Goal: Task Accomplishment & Management: Use online tool/utility

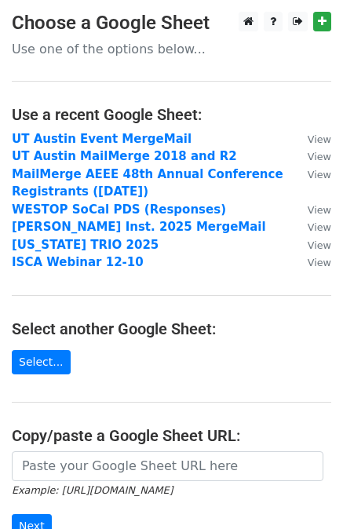
scroll to position [216, 0]
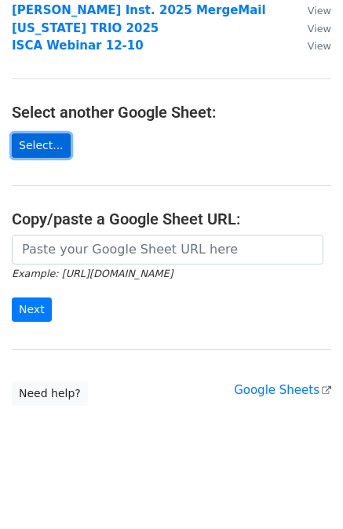
click at [45, 139] on link "Select..." at bounding box center [41, 145] width 59 height 24
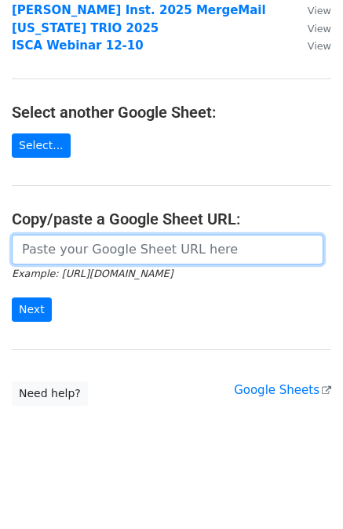
click at [167, 240] on input "url" at bounding box center [167, 249] width 311 height 30
paste input "https://docs.google.com/spreadsheets/d/1Lo_Hxh8_uF4mKvMAbn41PlDb-EgCl_NPuWQAYbO…"
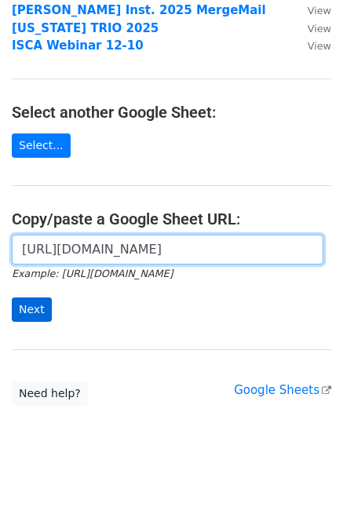
type input "https://docs.google.com/spreadsheets/d/1Lo_Hxh8_uF4mKvMAbn41PlDb-EgCl_NPuWQAYbO…"
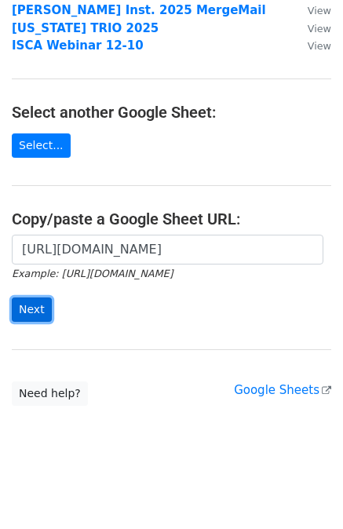
scroll to position [0, 0]
click at [31, 297] on input "Next" at bounding box center [32, 309] width 40 height 24
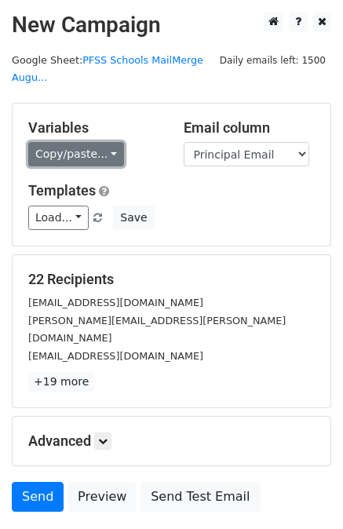
click at [70, 142] on link "Copy/paste..." at bounding box center [76, 154] width 96 height 24
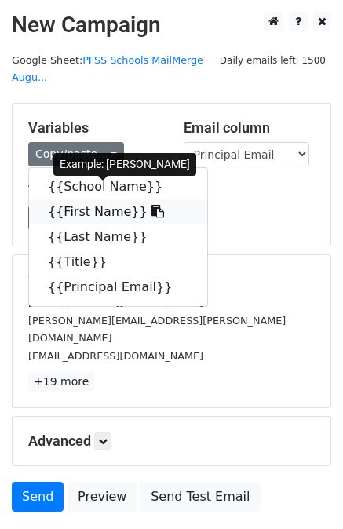
click at [89, 199] on link "{{First Name}}" at bounding box center [118, 211] width 178 height 25
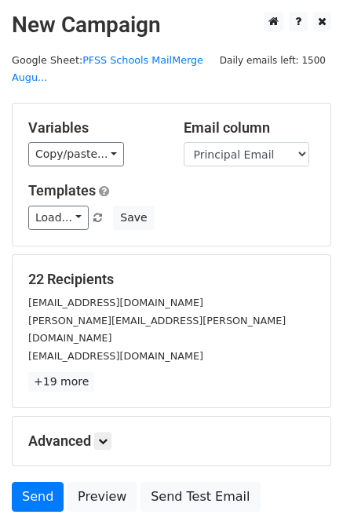
scroll to position [78, 0]
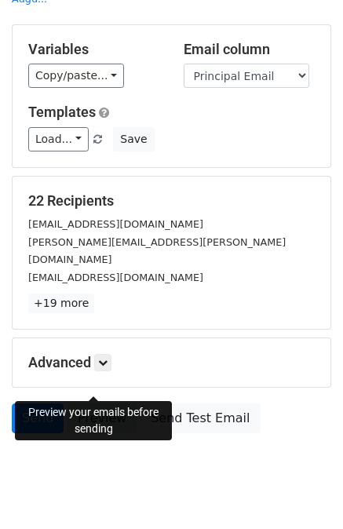
click at [105, 403] on link "Preview" at bounding box center [101, 418] width 69 height 30
click at [114, 403] on link "Preview" at bounding box center [101, 418] width 69 height 30
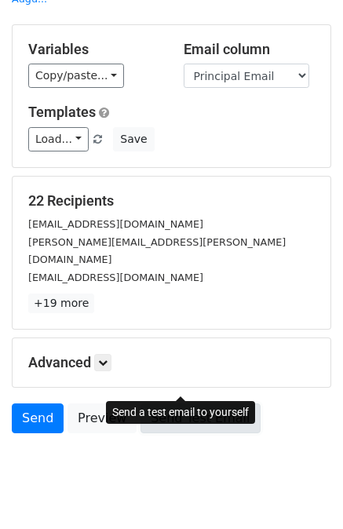
click at [204, 403] on link "Send Test Email" at bounding box center [199, 418] width 119 height 30
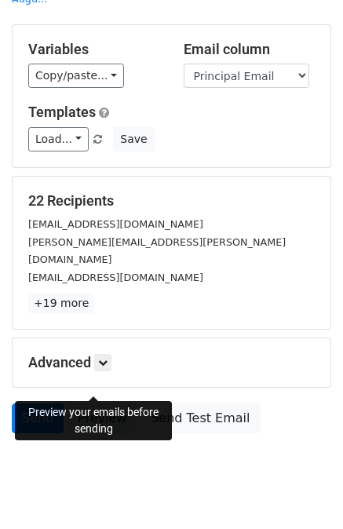
click at [100, 403] on link "Preview" at bounding box center [101, 418] width 69 height 30
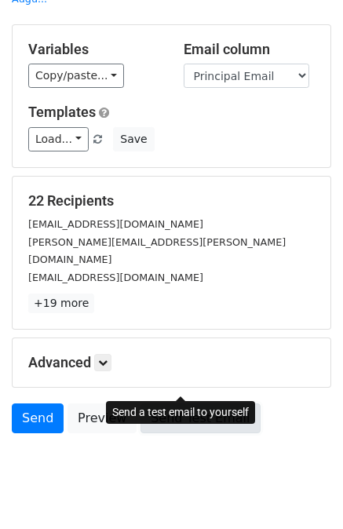
click at [169, 403] on link "Send Test Email" at bounding box center [199, 418] width 119 height 30
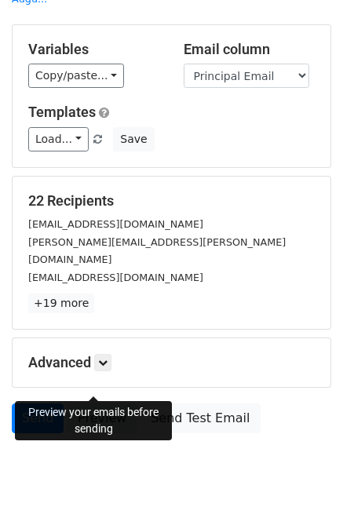
click at [94, 403] on link "Preview" at bounding box center [101, 418] width 69 height 30
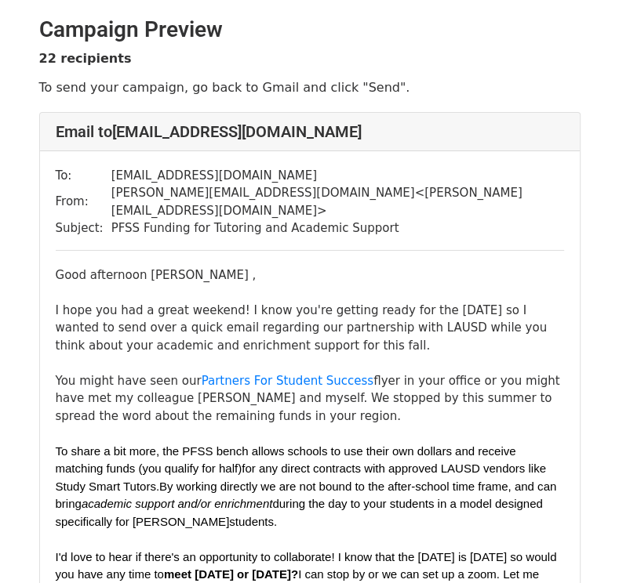
scroll to position [45, 0]
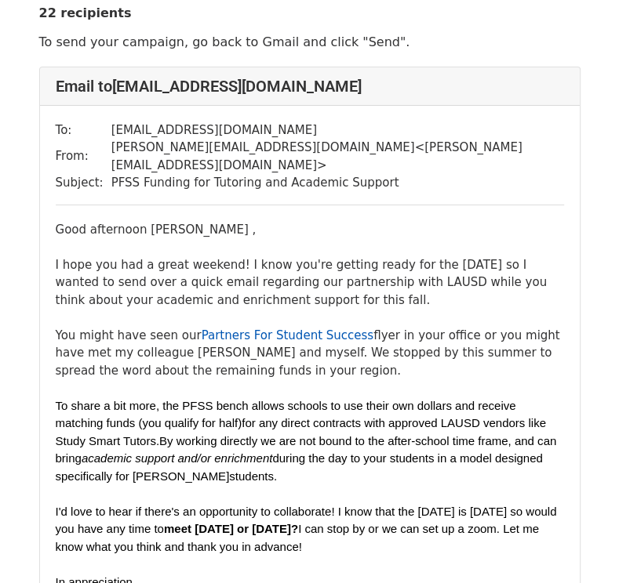
click at [320, 329] on link "Partners For Student Success" at bounding box center [288, 336] width 173 height 14
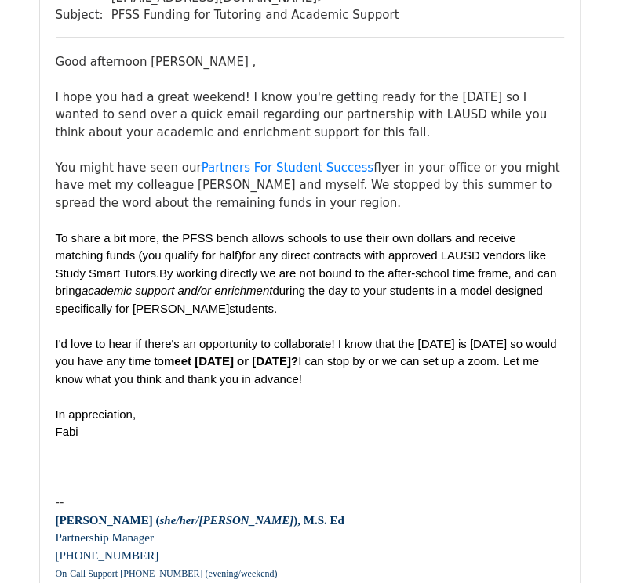
scroll to position [546, 0]
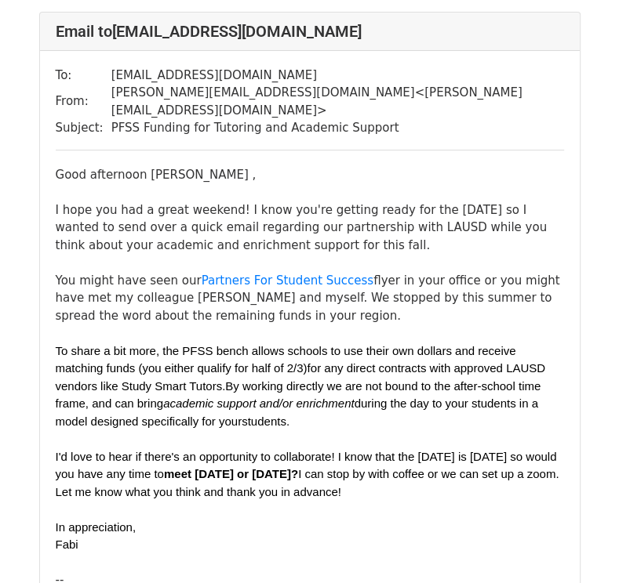
scroll to position [102, 0]
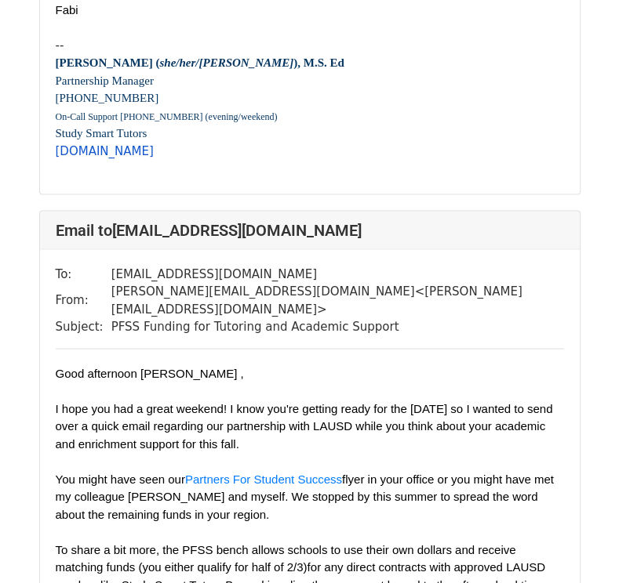
scroll to position [1389, 0]
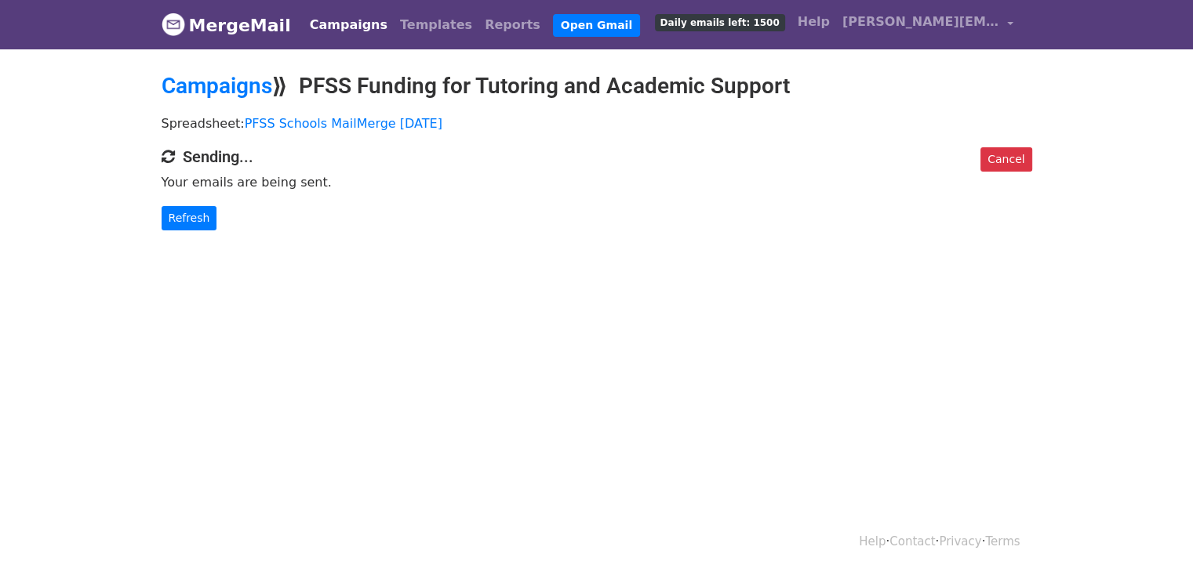
click at [333, 26] on link "Campaigns" at bounding box center [348, 24] width 90 height 31
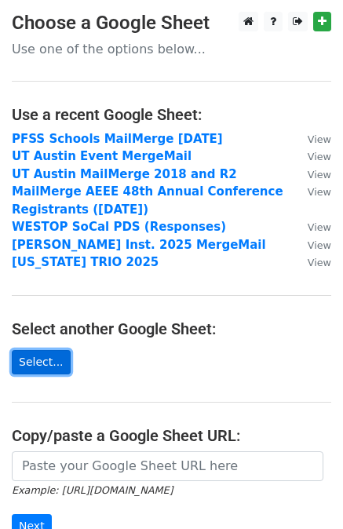
click at [25, 364] on link "Select..." at bounding box center [41, 362] width 59 height 24
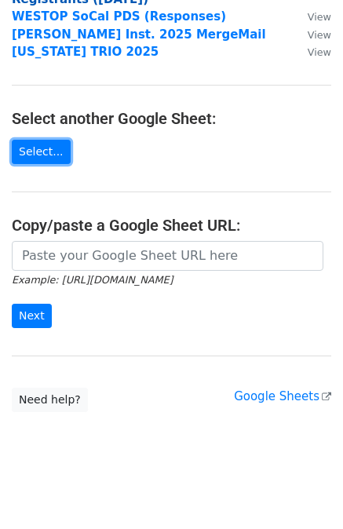
scroll to position [210, 0]
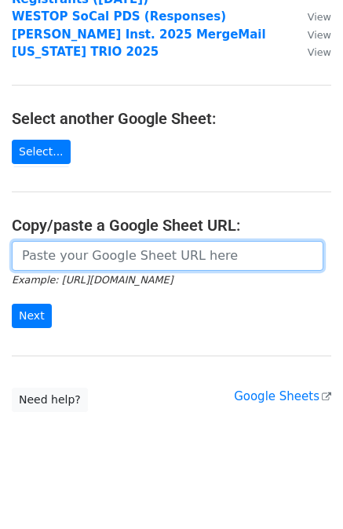
click at [165, 251] on input "url" at bounding box center [167, 256] width 311 height 30
paste input "https://docs.google.com/spreadsheets/d/1oLHDC3TYAIsJRUBjKoHjzI-7qsJ7dkcQfUj1x--…"
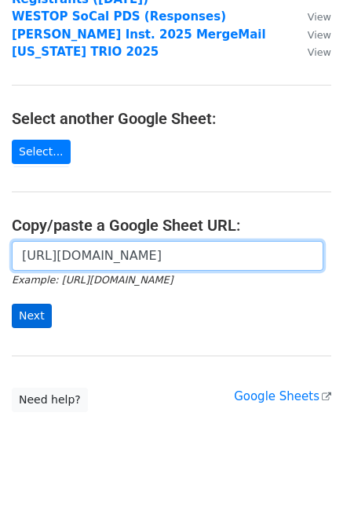
type input "https://docs.google.com/spreadsheets/d/1oLHDC3TYAIsJRUBjKoHjzI-7qsJ7dkcQfUj1x--…"
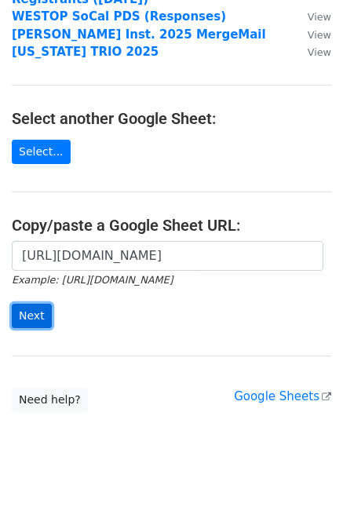
click at [33, 314] on input "Next" at bounding box center [32, 315] width 40 height 24
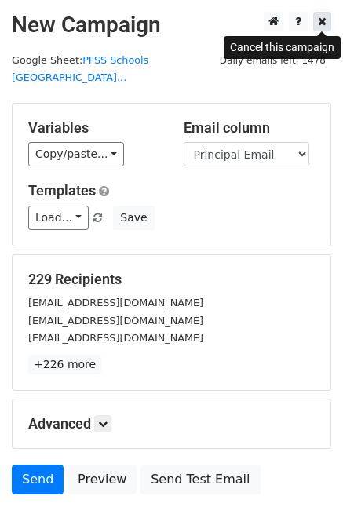
click at [320, 26] on icon at bounding box center [322, 21] width 9 height 11
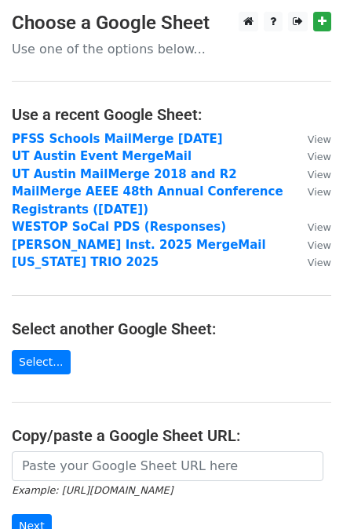
scroll to position [216, 0]
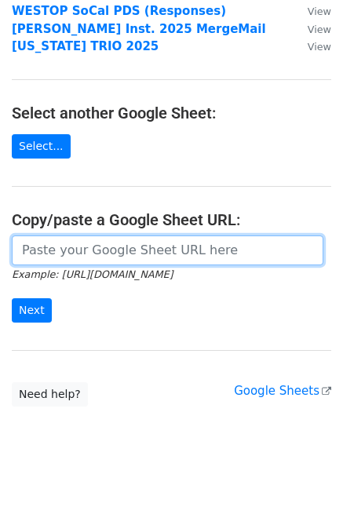
click at [45, 245] on input "url" at bounding box center [167, 250] width 311 height 30
paste input "https://docs.google.com/spreadsheets/d/1oLHDC3TYAIsJRUBjKoHjzI-7qsJ7dkcQfUj1x--…"
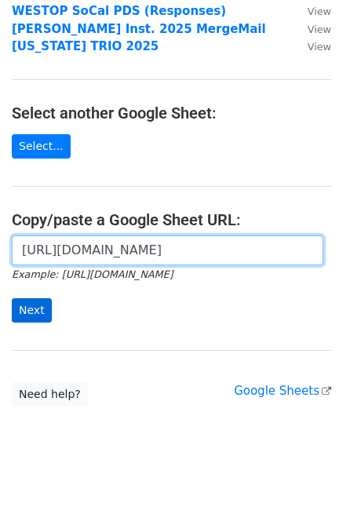
type input "https://docs.google.com/spreadsheets/d/1oLHDC3TYAIsJRUBjKoHjzI-7qsJ7dkcQfUj1x--…"
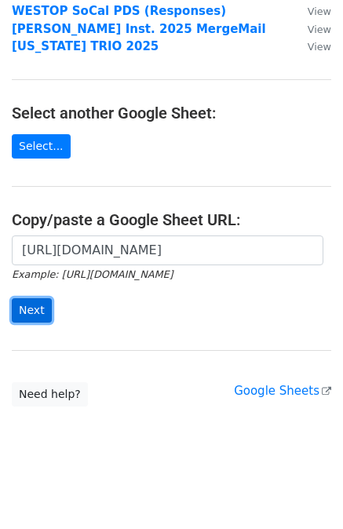
scroll to position [0, 0]
click at [44, 305] on input "Next" at bounding box center [32, 310] width 40 height 24
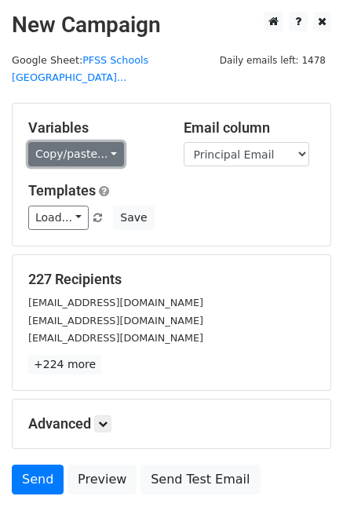
click at [69, 142] on link "Copy/paste..." at bounding box center [76, 154] width 96 height 24
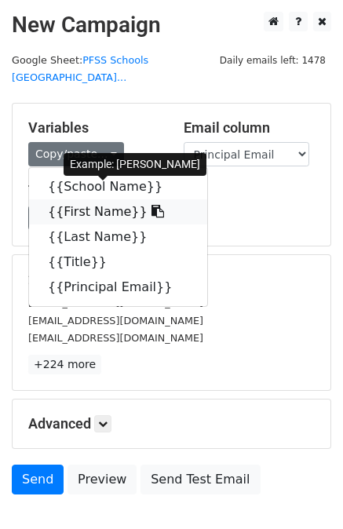
click at [88, 199] on link "{{First Name}}" at bounding box center [118, 211] width 178 height 25
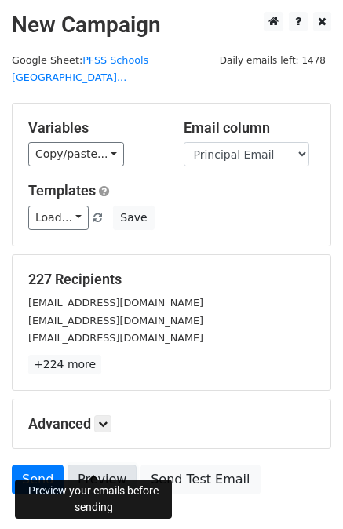
click at [83, 464] on link "Preview" at bounding box center [101, 479] width 69 height 30
click at [109, 465] on link "Preview" at bounding box center [101, 479] width 69 height 30
click at [91, 464] on link "Preview" at bounding box center [101, 479] width 69 height 30
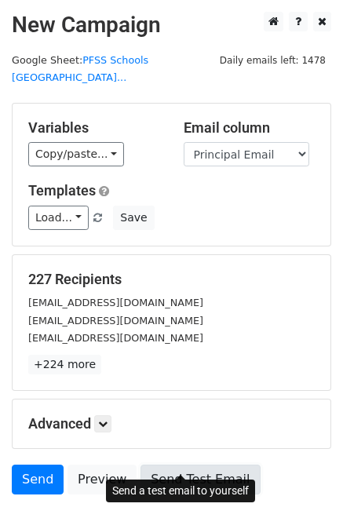
click at [210, 464] on link "Send Test Email" at bounding box center [199, 479] width 119 height 30
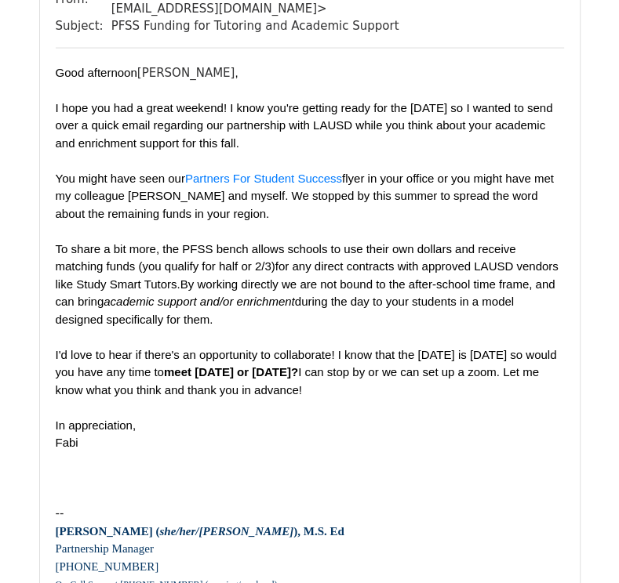
scroll to position [1826, 0]
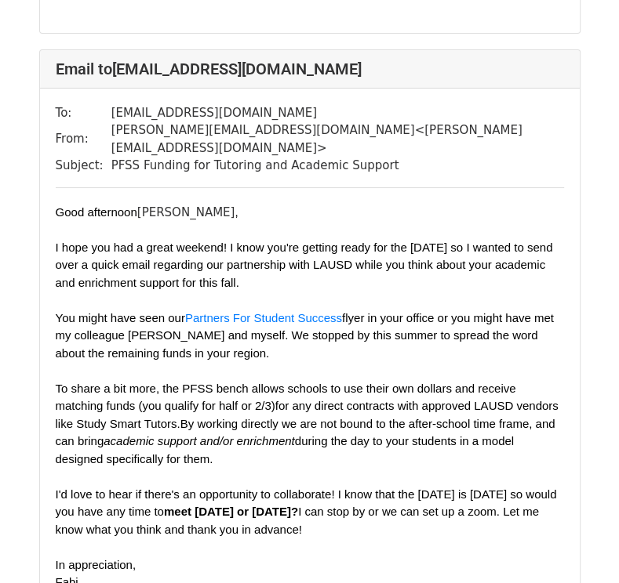
scroll to position [3068, 0]
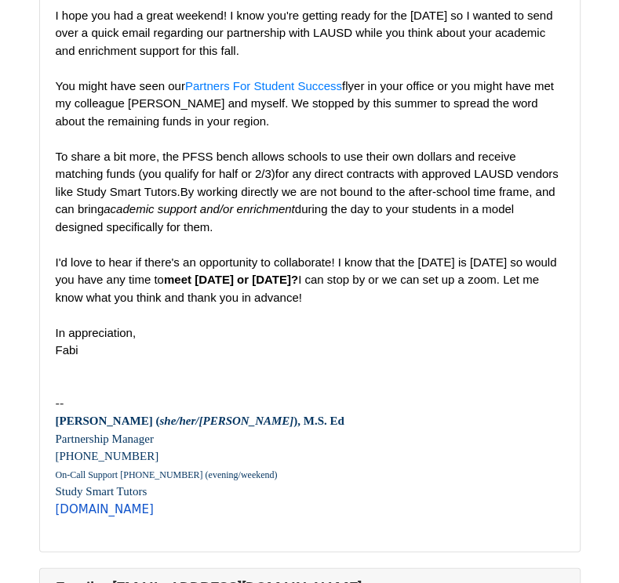
scroll to position [2309, 0]
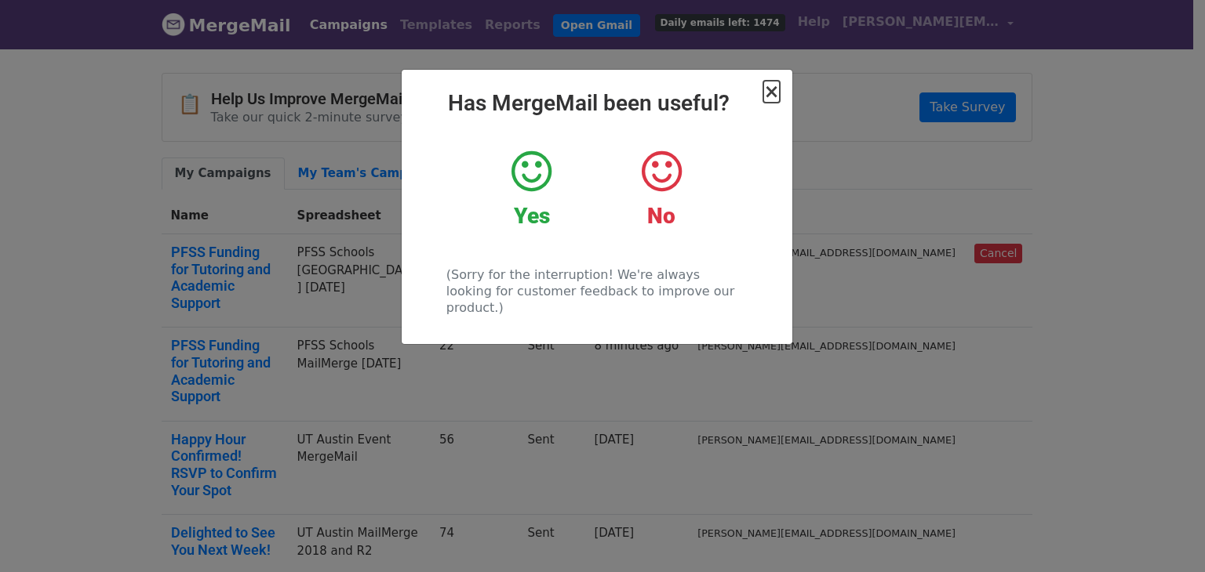
click at [771, 92] on span "×" at bounding box center [771, 92] width 16 height 22
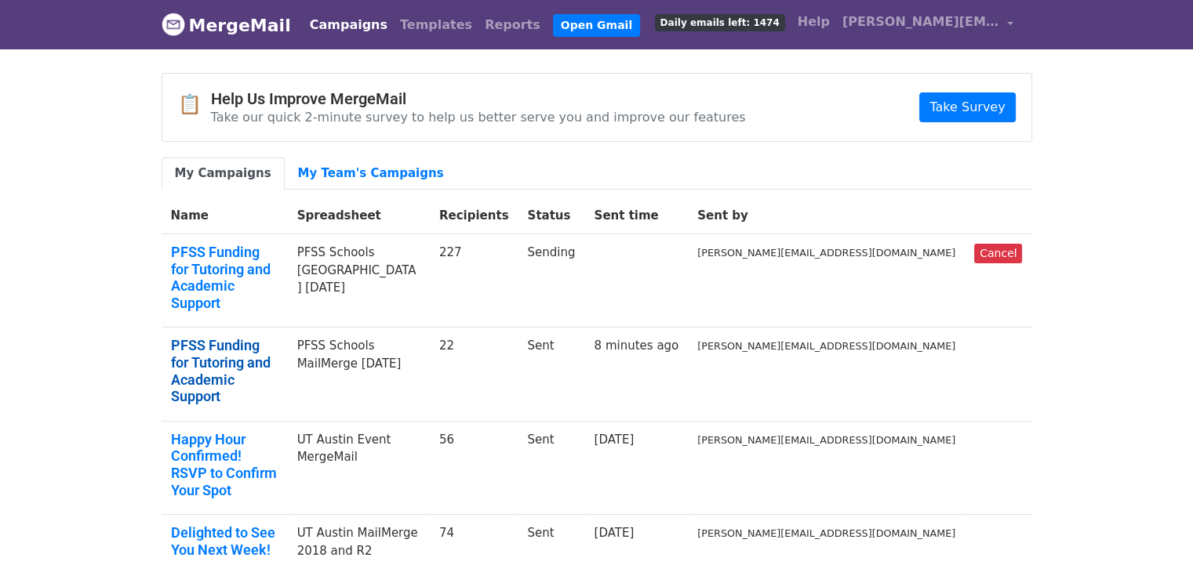
click at [278, 337] on link "PFSS Funding for Tutoring and Academic Support" at bounding box center [224, 370] width 107 height 67
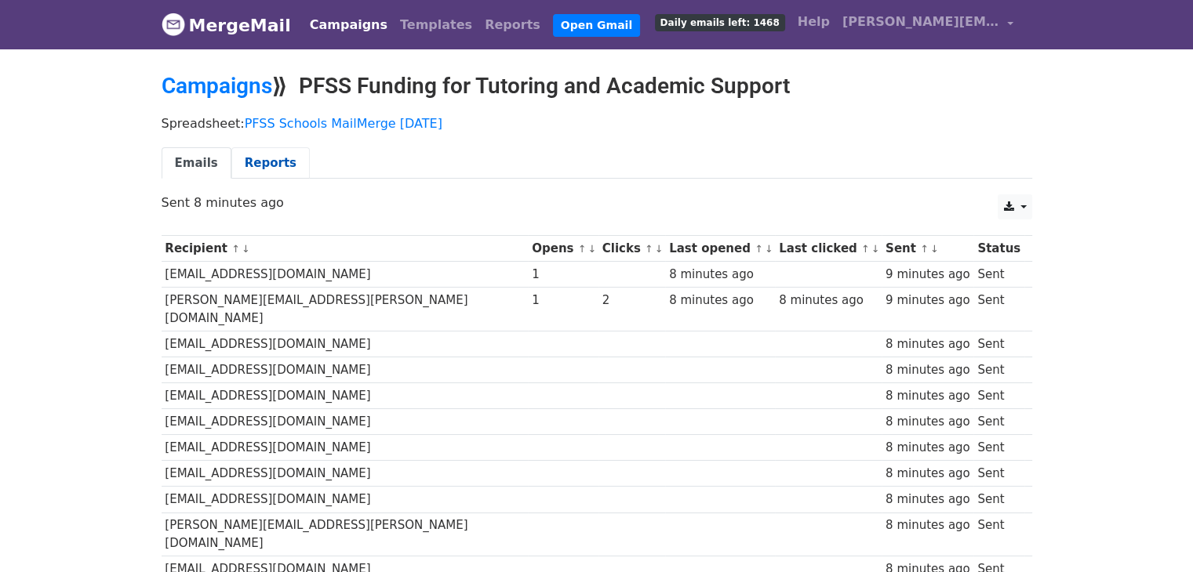
click at [271, 153] on link "Reports" at bounding box center [270, 163] width 78 height 32
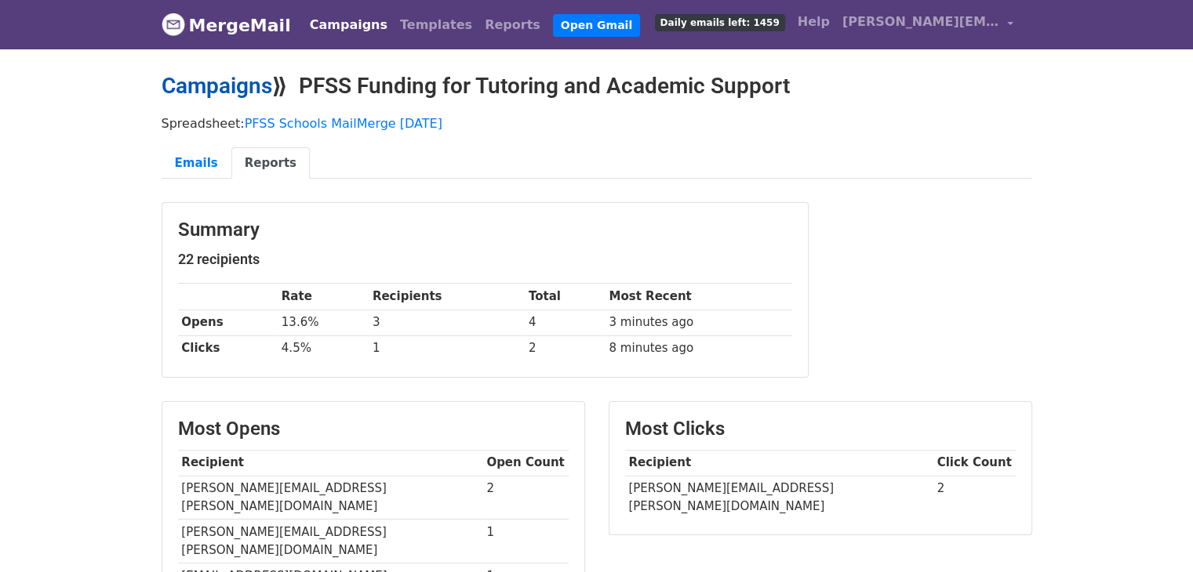
click at [253, 89] on link "Campaigns" at bounding box center [217, 86] width 111 height 26
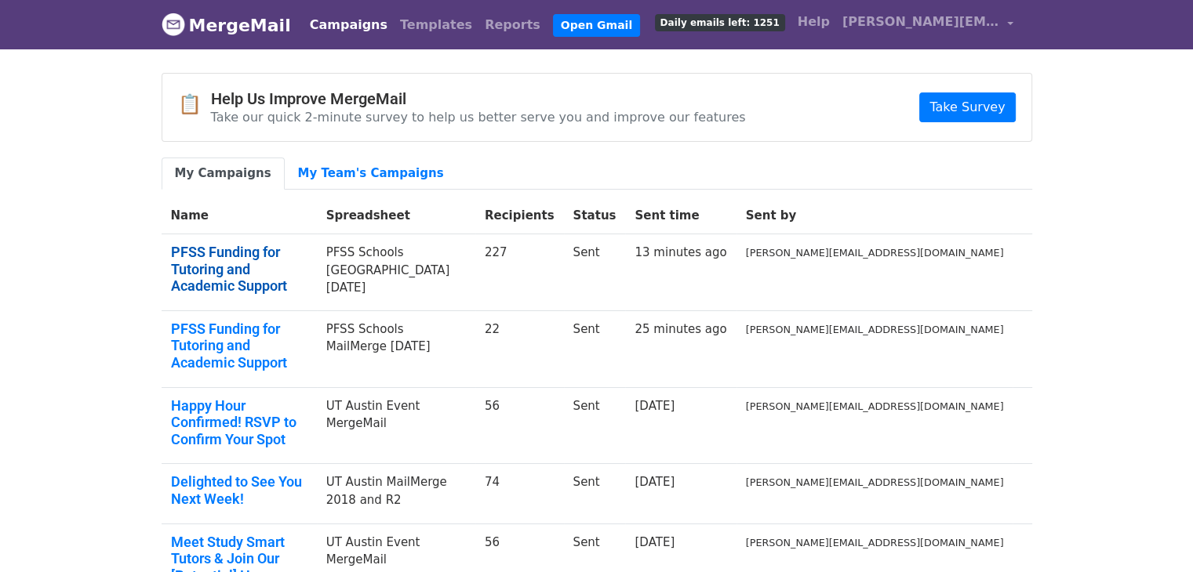
click at [231, 259] on link "PFSS Funding for Tutoring and Academic Support" at bounding box center [239, 269] width 136 height 51
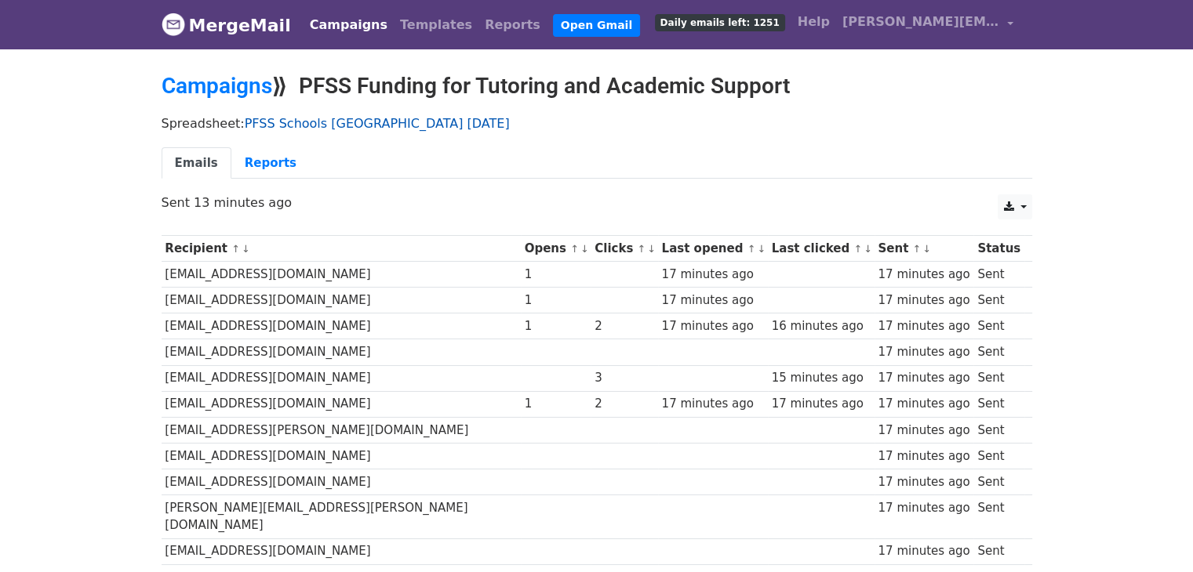
click at [339, 125] on link "PFSS Schools [GEOGRAPHIC_DATA] [DATE]" at bounding box center [377, 123] width 265 height 15
click at [262, 176] on link "Reports" at bounding box center [270, 163] width 78 height 32
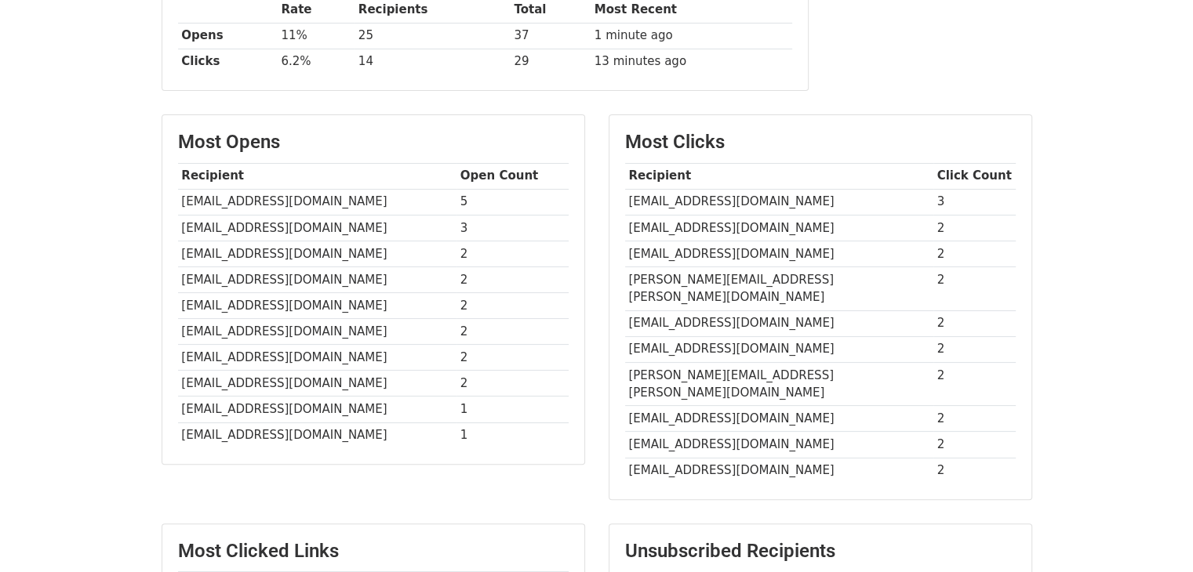
scroll to position [382, 0]
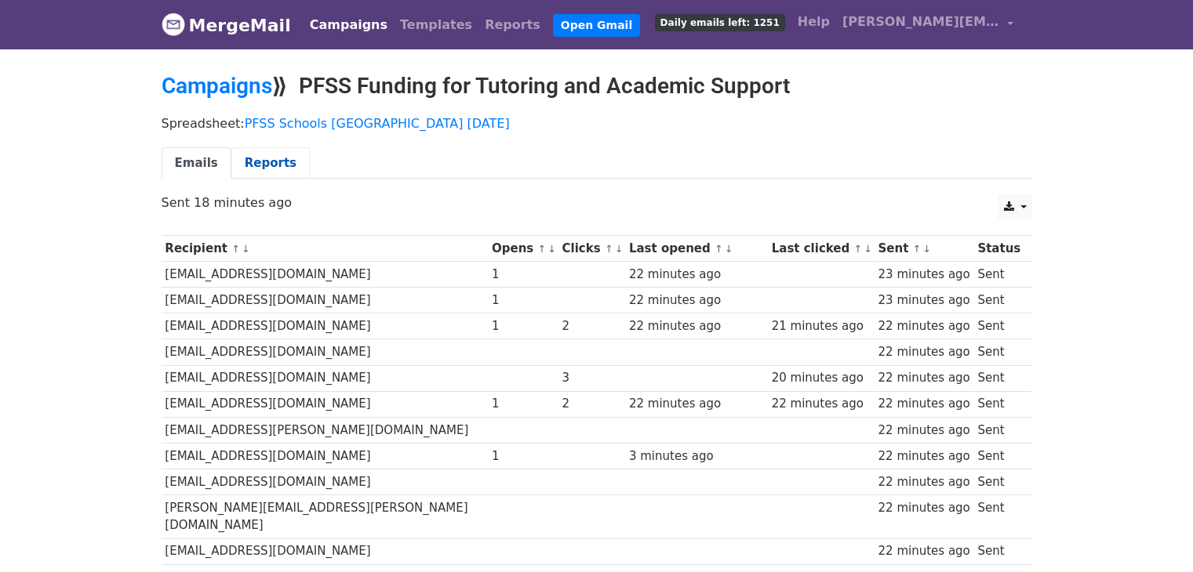
click at [267, 154] on link "Reports" at bounding box center [270, 163] width 78 height 32
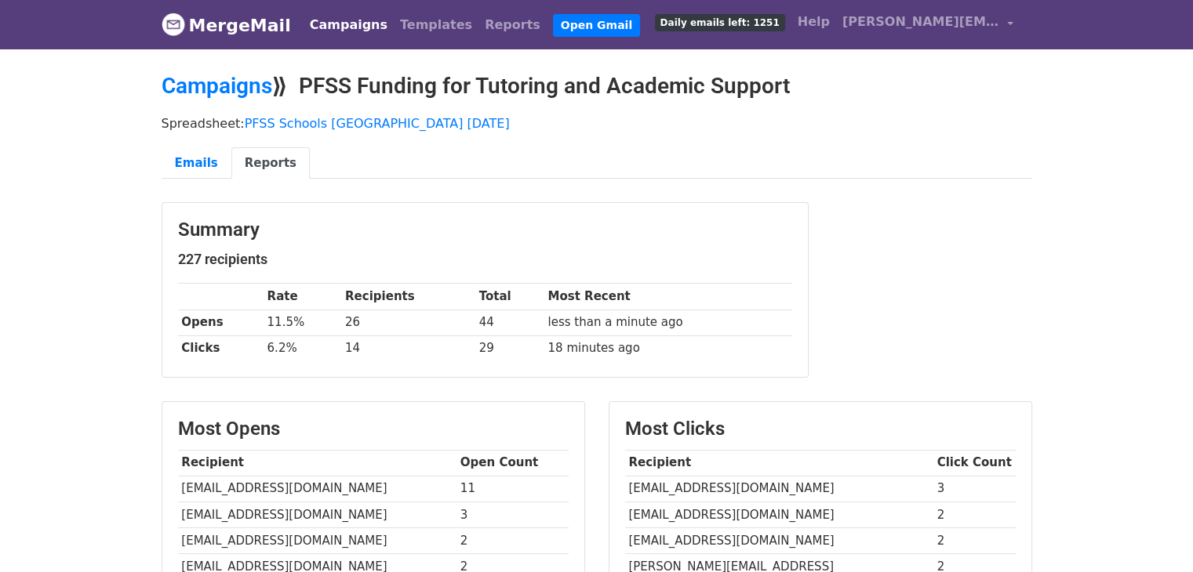
scroll to position [2, 0]
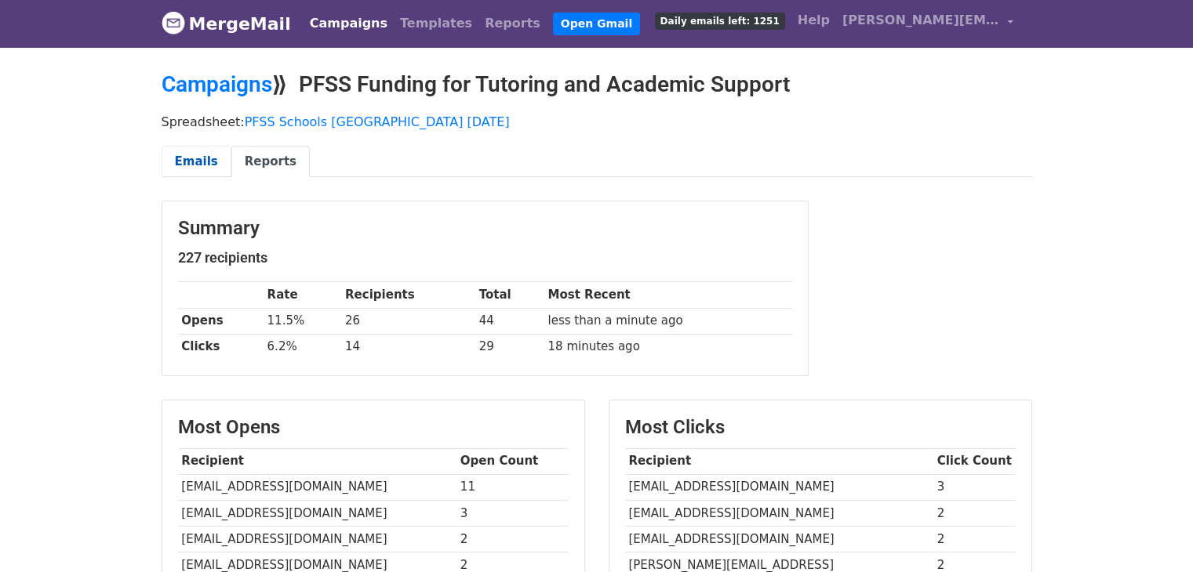
click at [212, 161] on link "Emails" at bounding box center [197, 162] width 70 height 32
